Goal: Task Accomplishment & Management: Complete application form

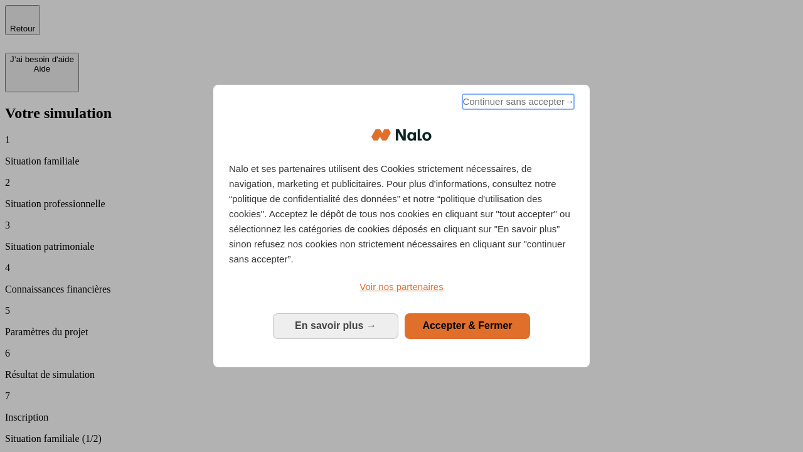
click at [517, 104] on span "Continuer sans accepter →" at bounding box center [518, 101] width 112 height 15
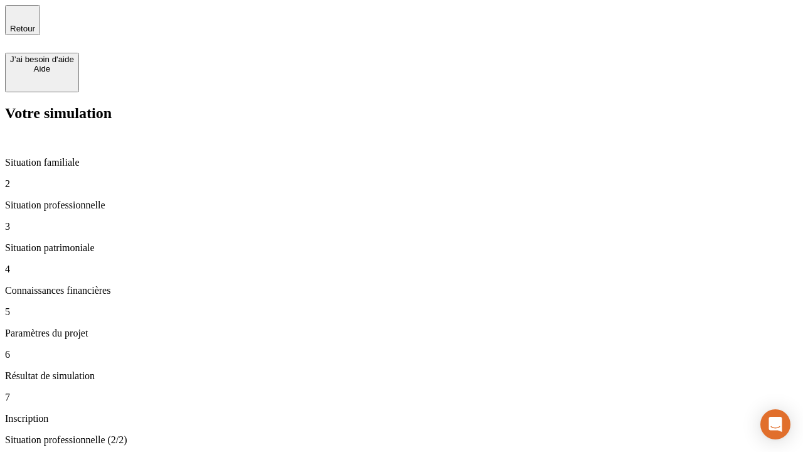
type input "30 000"
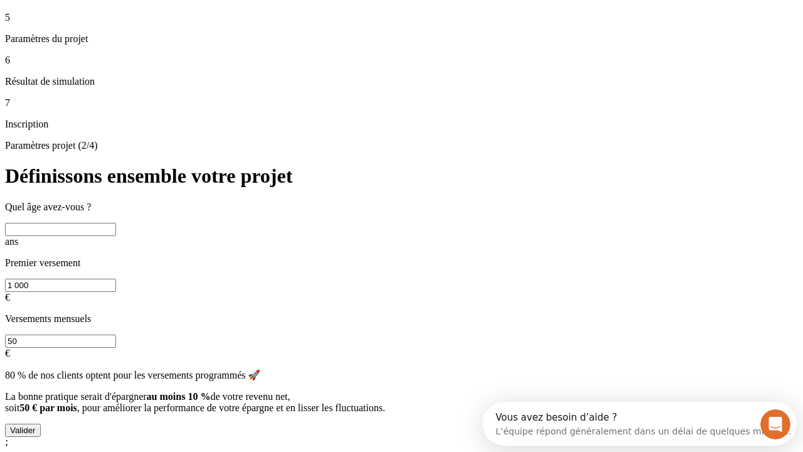
scroll to position [24, 0]
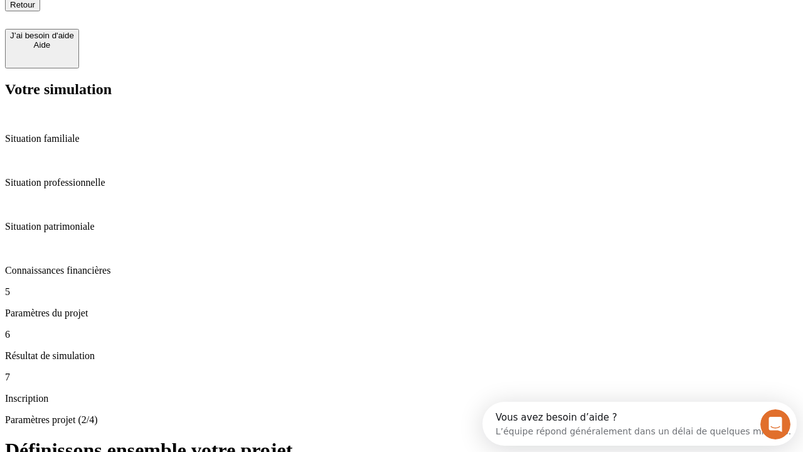
type input "25"
type input "1 000"
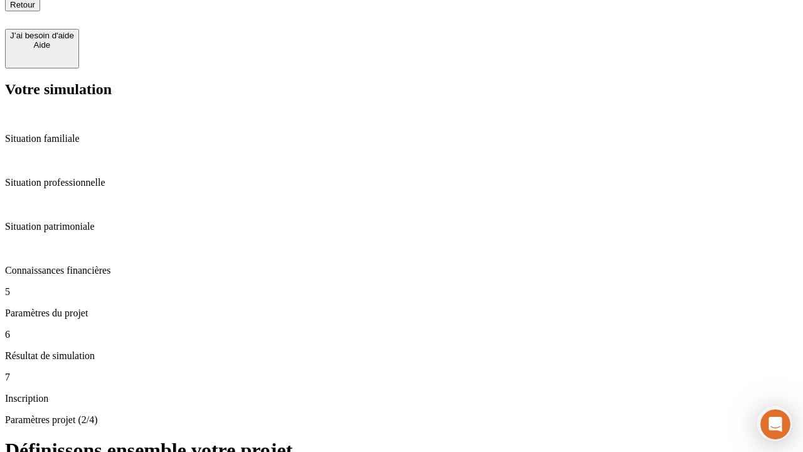
type input "640"
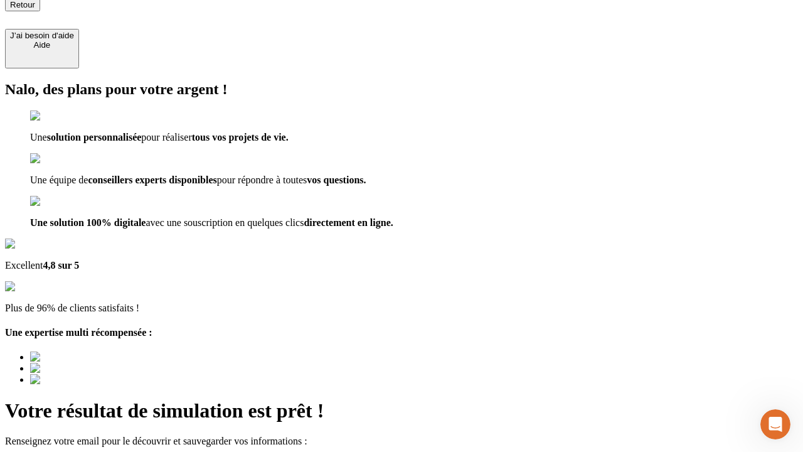
scroll to position [16, 0]
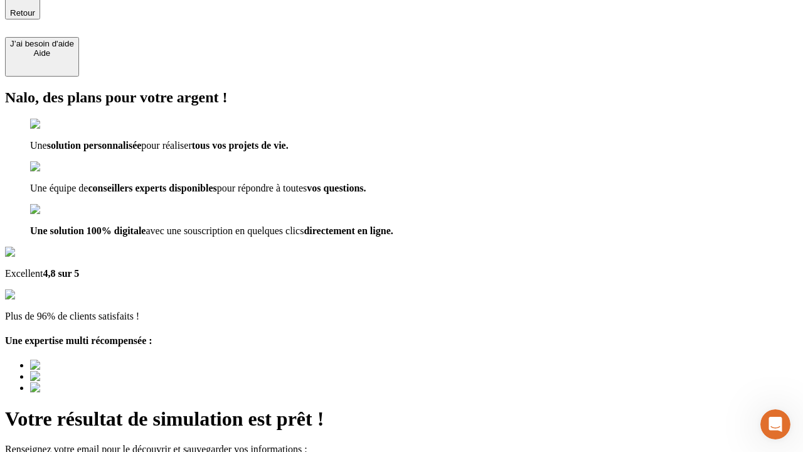
type input "[EMAIL_ADDRESS][PERSON_NAME][DOMAIN_NAME]"
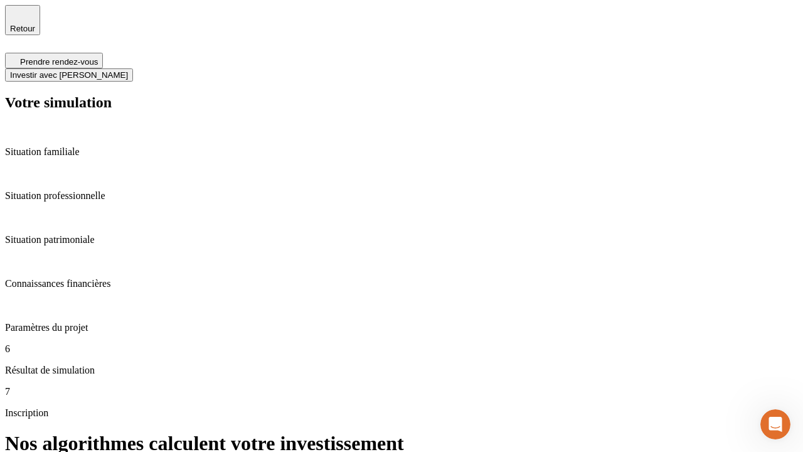
scroll to position [5, 0]
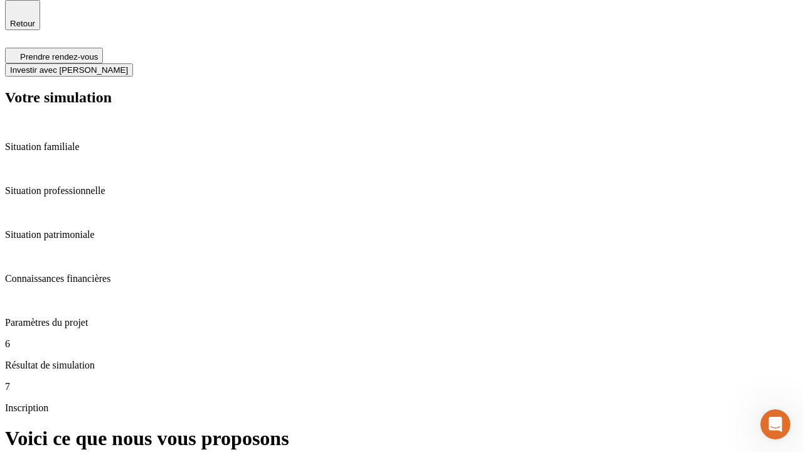
click at [128, 65] on span "Investir avec [PERSON_NAME]" at bounding box center [69, 69] width 118 height 9
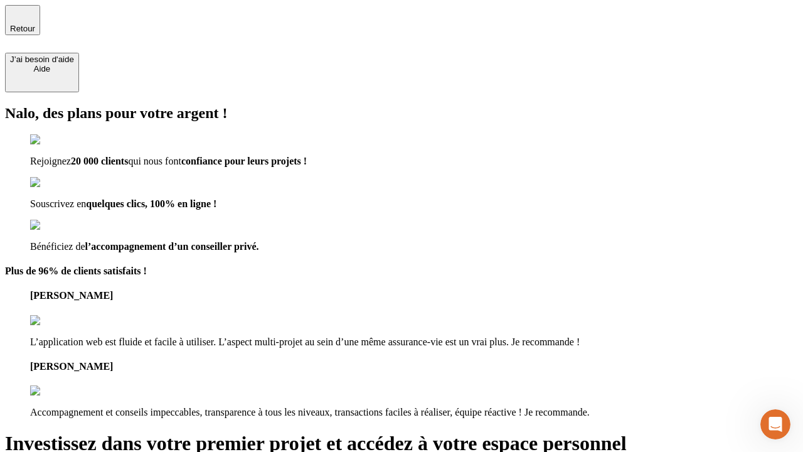
type input "[PERSON_NAME][EMAIL_ADDRESS][DOMAIN_NAME]"
